Goal: Task Accomplishment & Management: Use online tool/utility

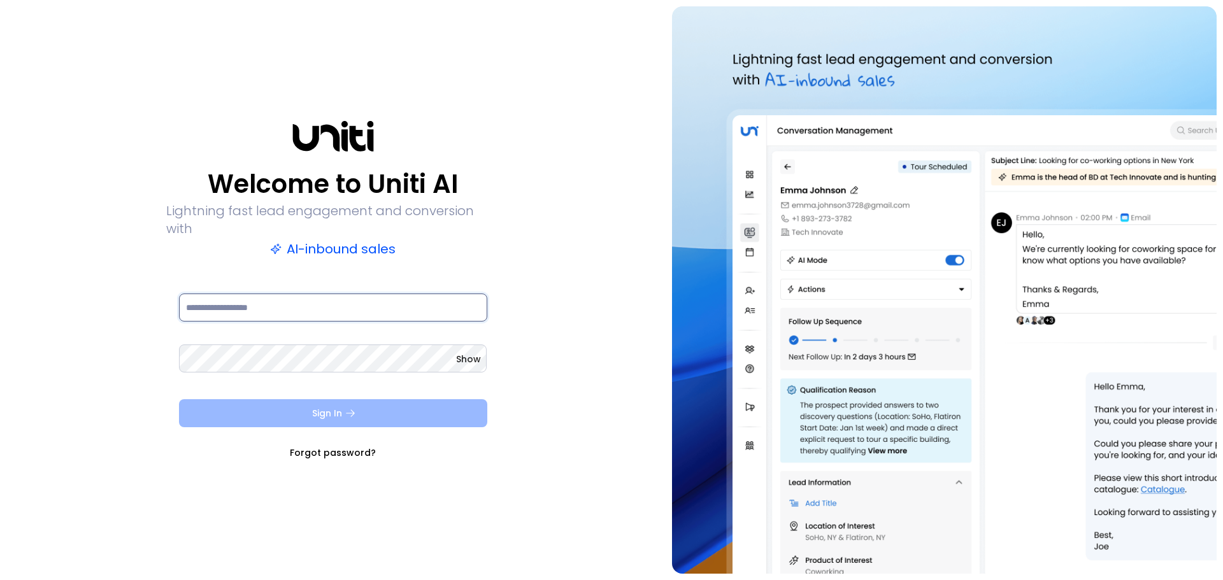
type input "**********"
click at [304, 416] on button "Sign In" at bounding box center [333, 413] width 308 height 28
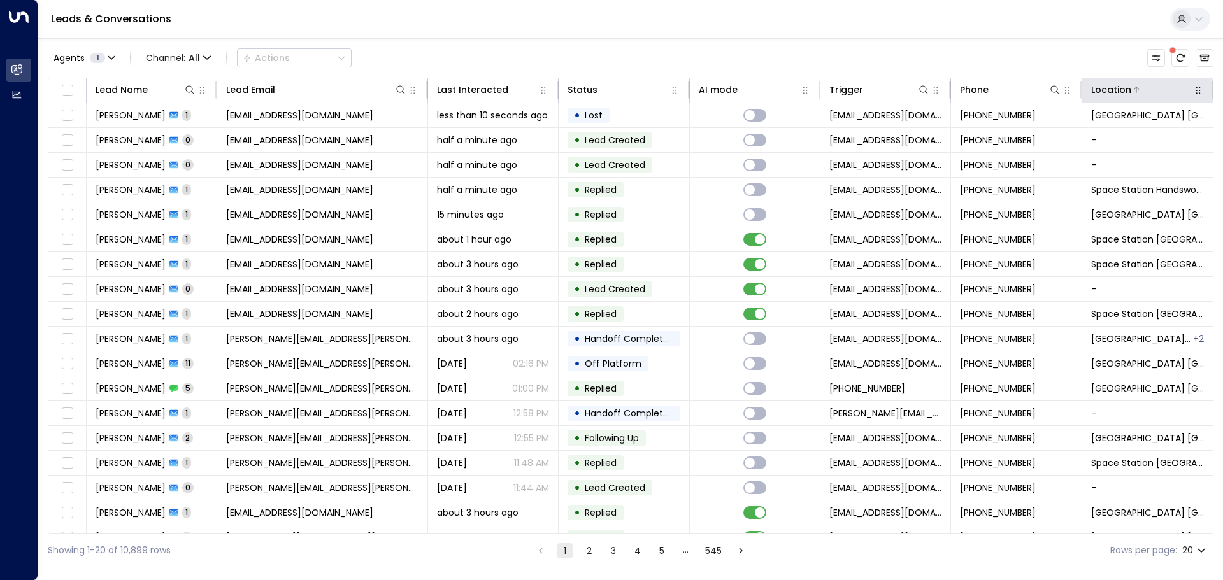
click at [1182, 89] on icon at bounding box center [1186, 90] width 10 height 10
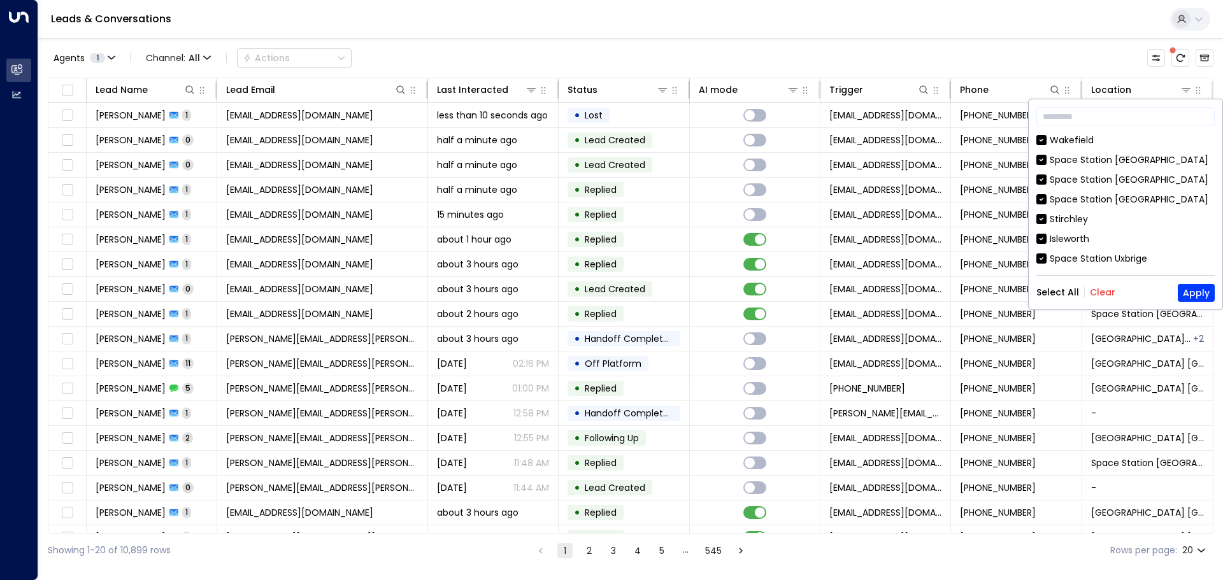
click at [1106, 295] on button "Clear" at bounding box center [1102, 292] width 25 height 10
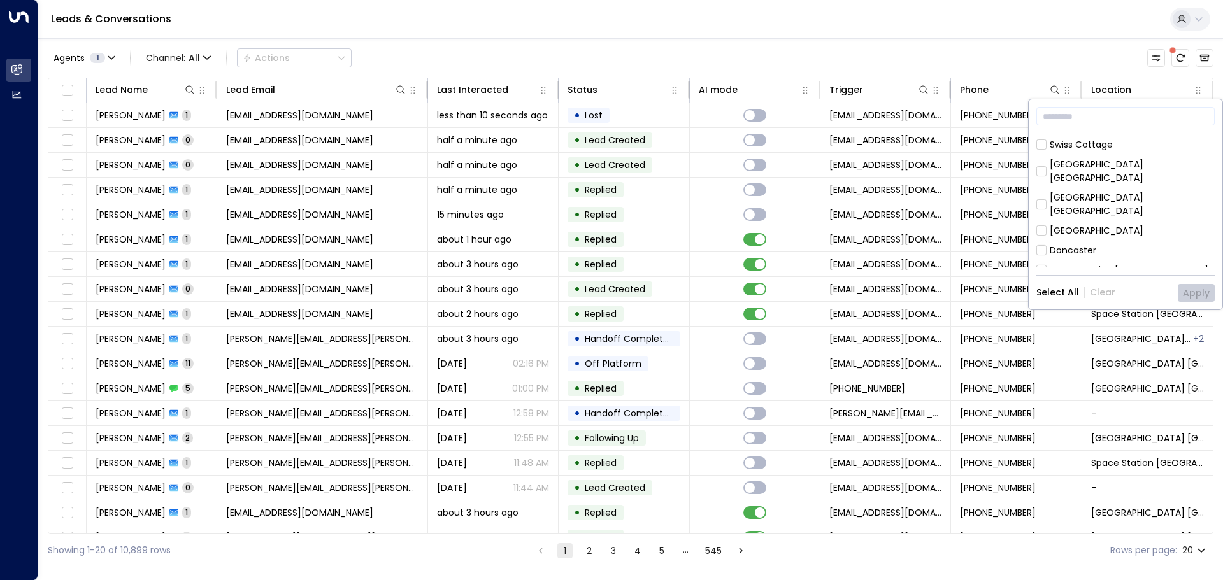
scroll to position [446, 0]
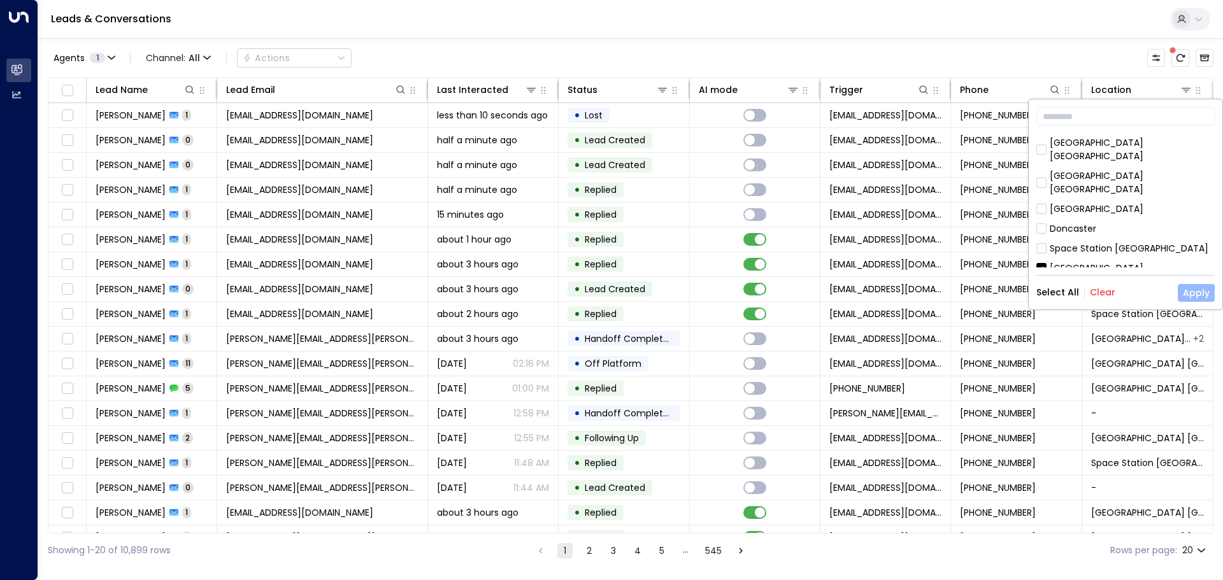
click at [1198, 291] on button "Apply" at bounding box center [1196, 293] width 37 height 18
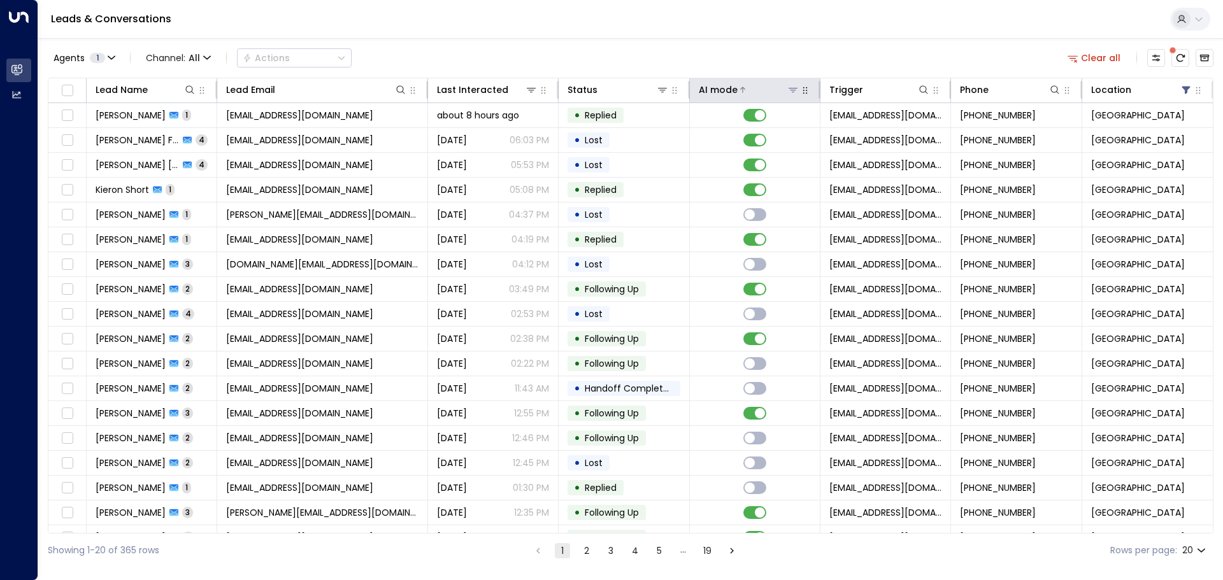
click at [789, 88] on icon at bounding box center [793, 90] width 9 height 4
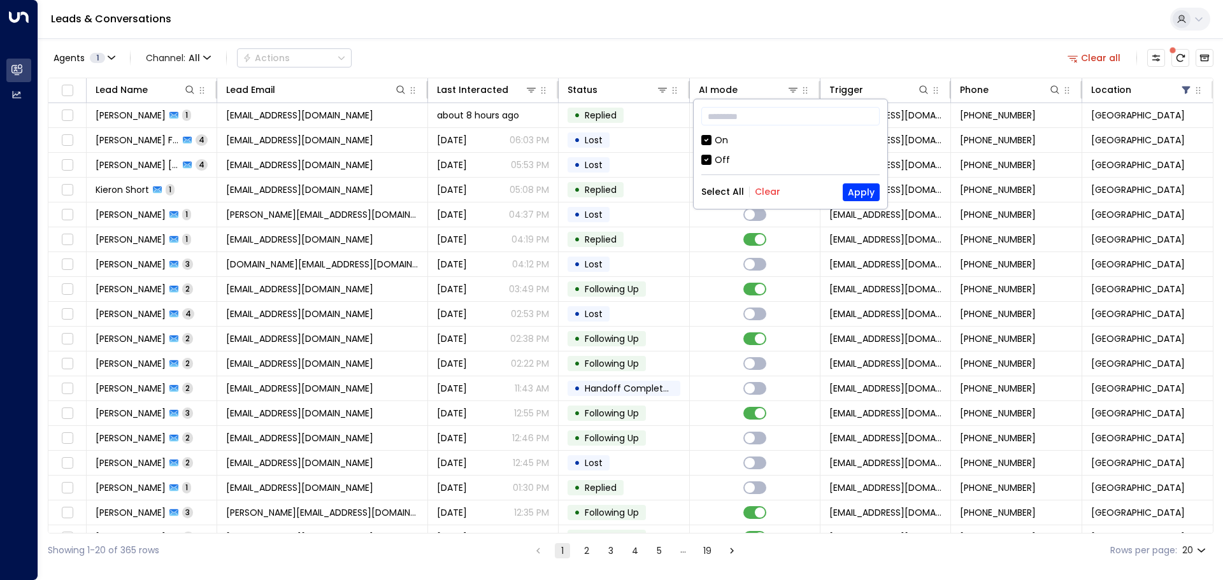
click at [719, 159] on div "Off" at bounding box center [722, 160] width 15 height 13
click at [857, 193] on button "Apply" at bounding box center [861, 192] width 37 height 18
